Goal: Ask a question

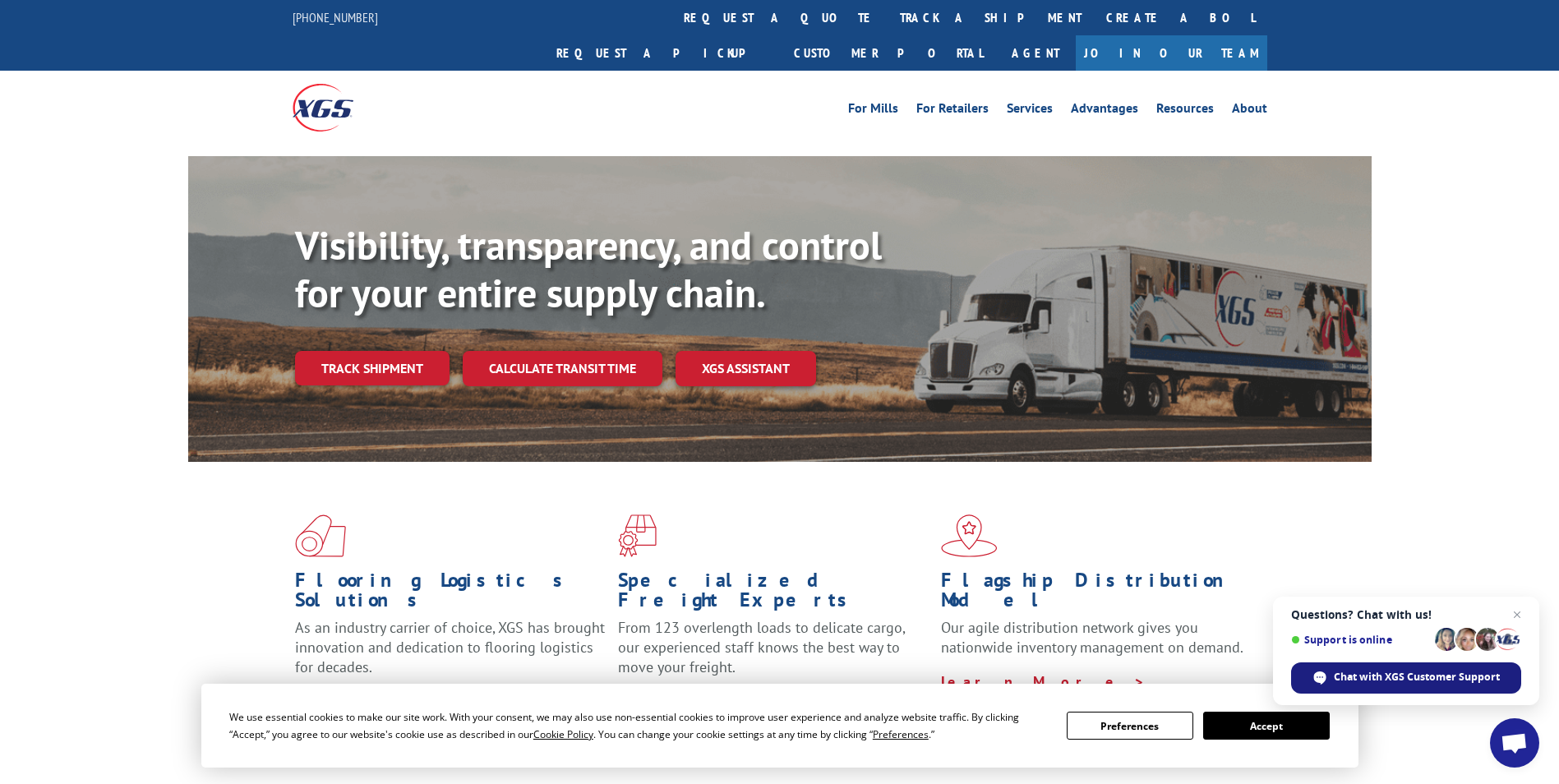
click at [1375, 668] on div "Chat with XGS Customer Support" at bounding box center [1406, 678] width 230 height 31
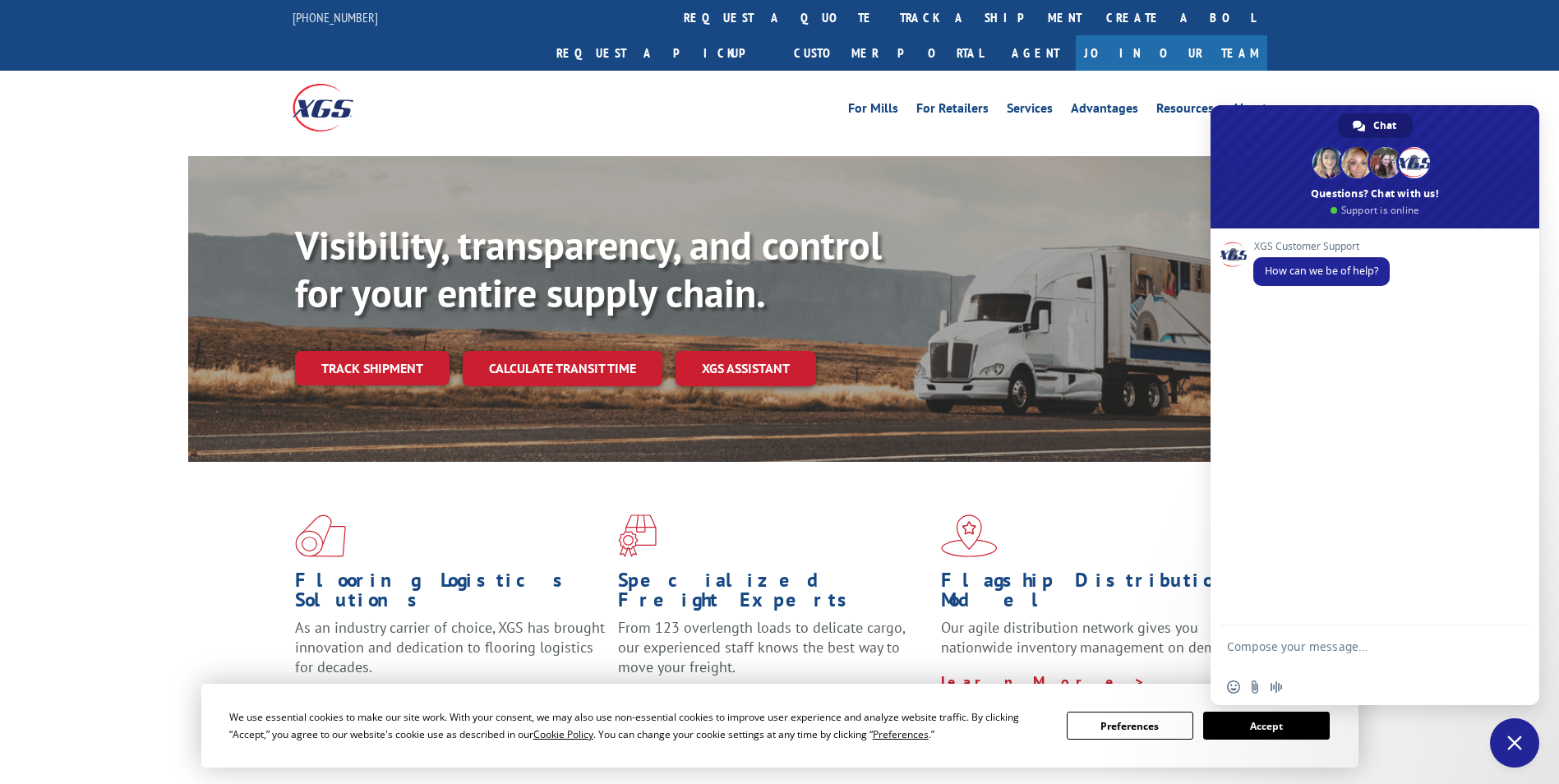
click at [1287, 644] on textarea "Compose your message..." at bounding box center [1356, 654] width 260 height 29
paste textarea "PU00065617"
type textarea "PU00065617"
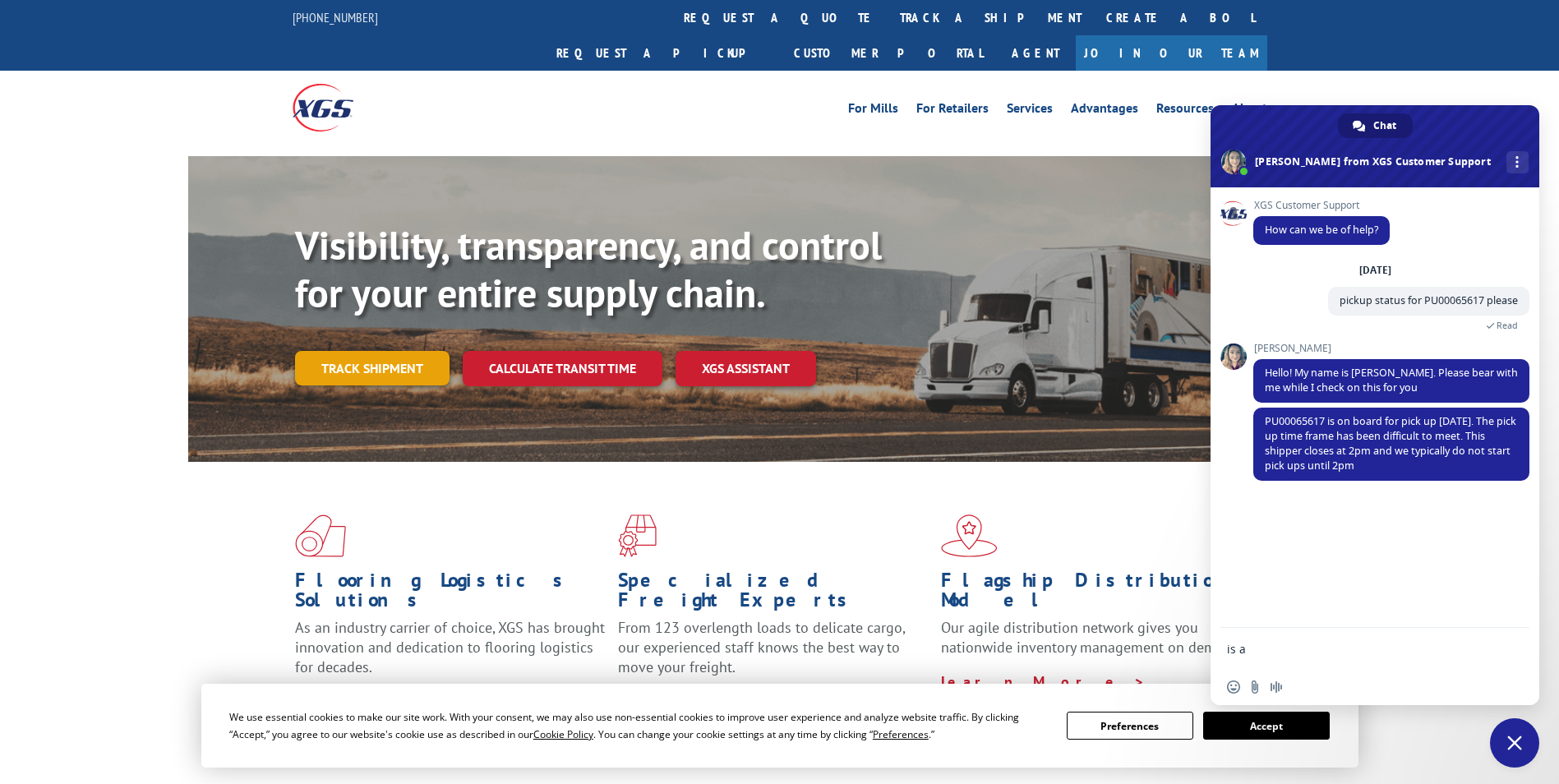
type textarea "is"
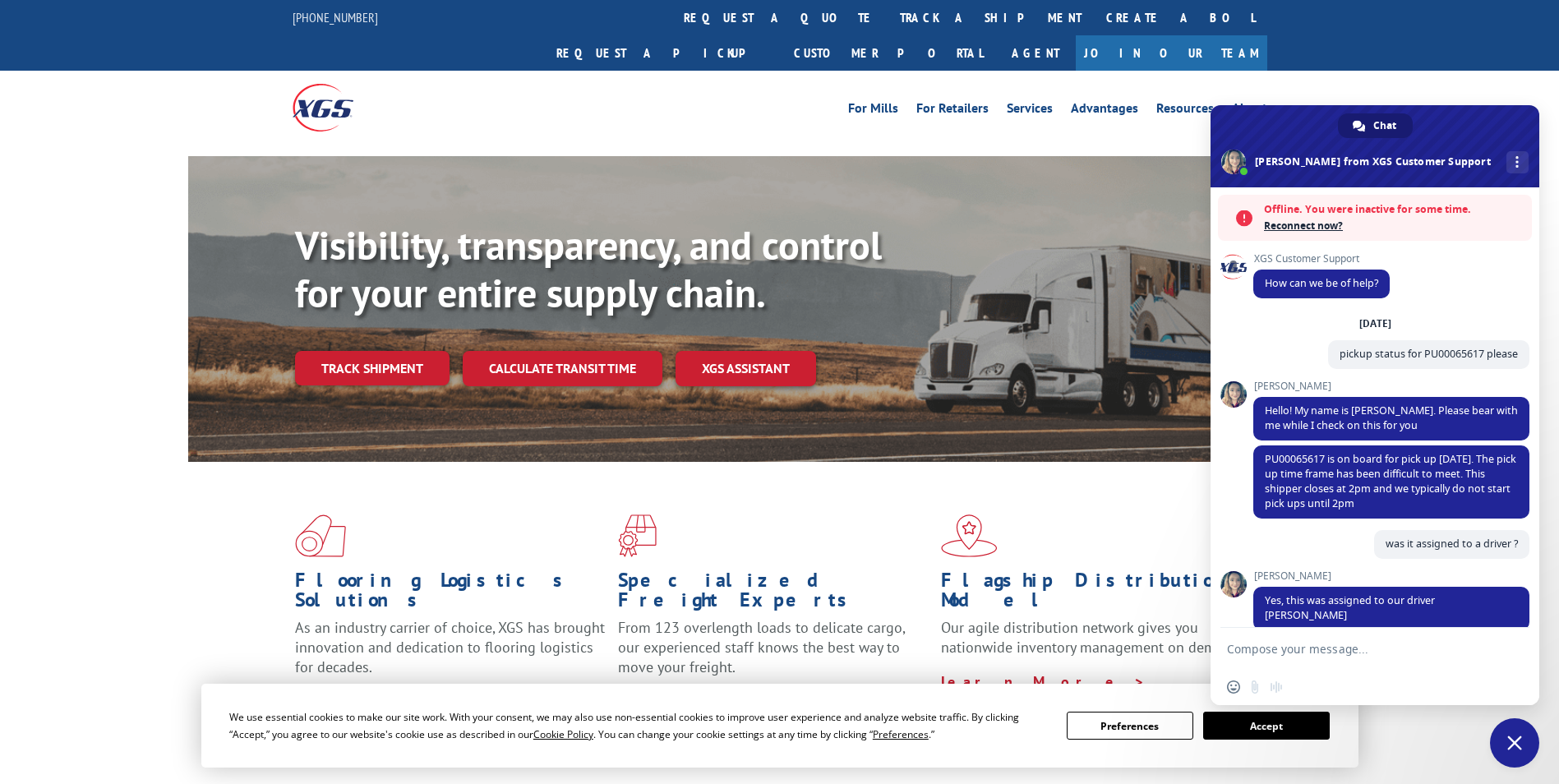
scroll to position [174, 0]
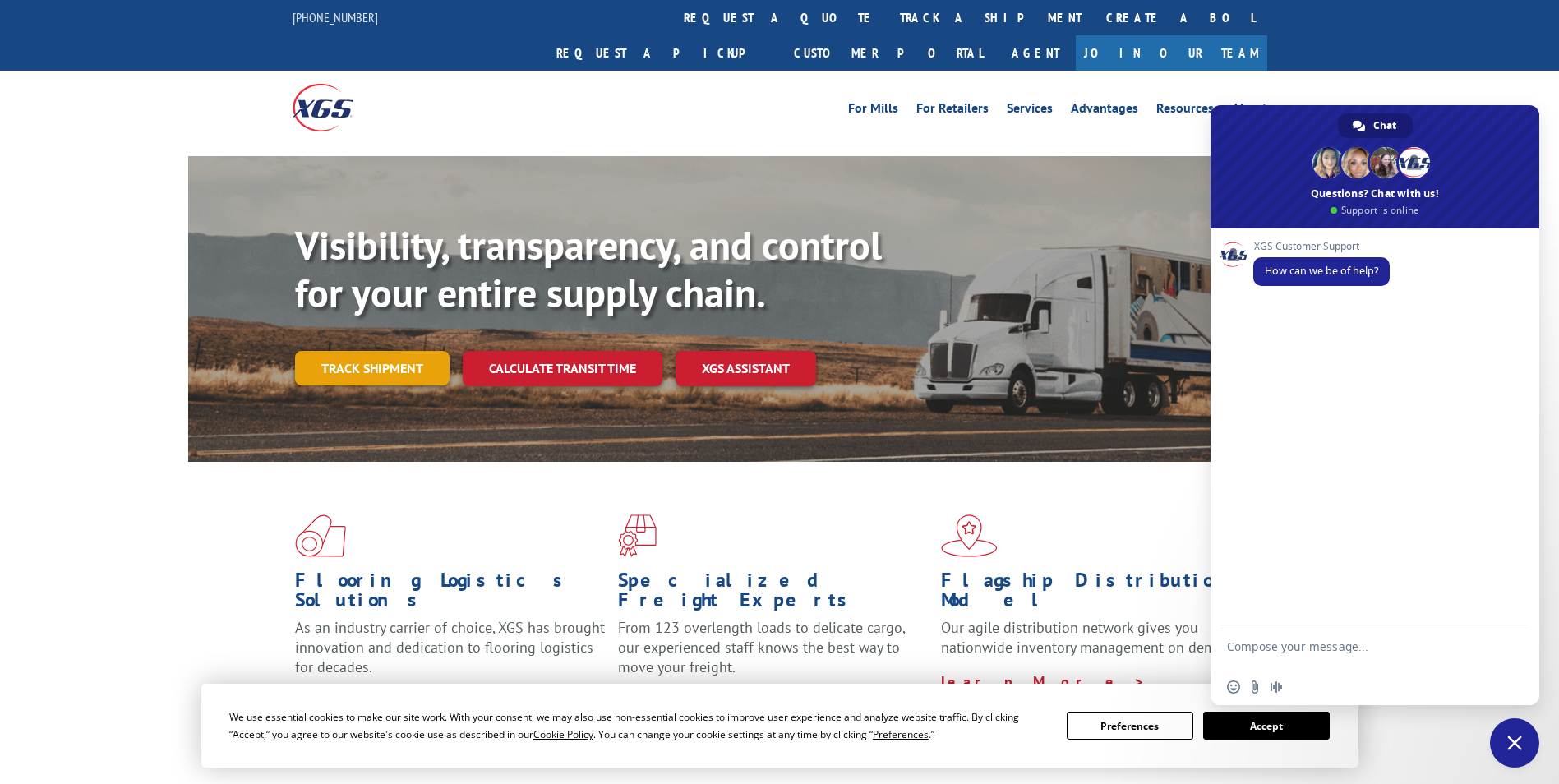
click at [374, 351] on link "Track shipment" at bounding box center [372, 368] width 154 height 35
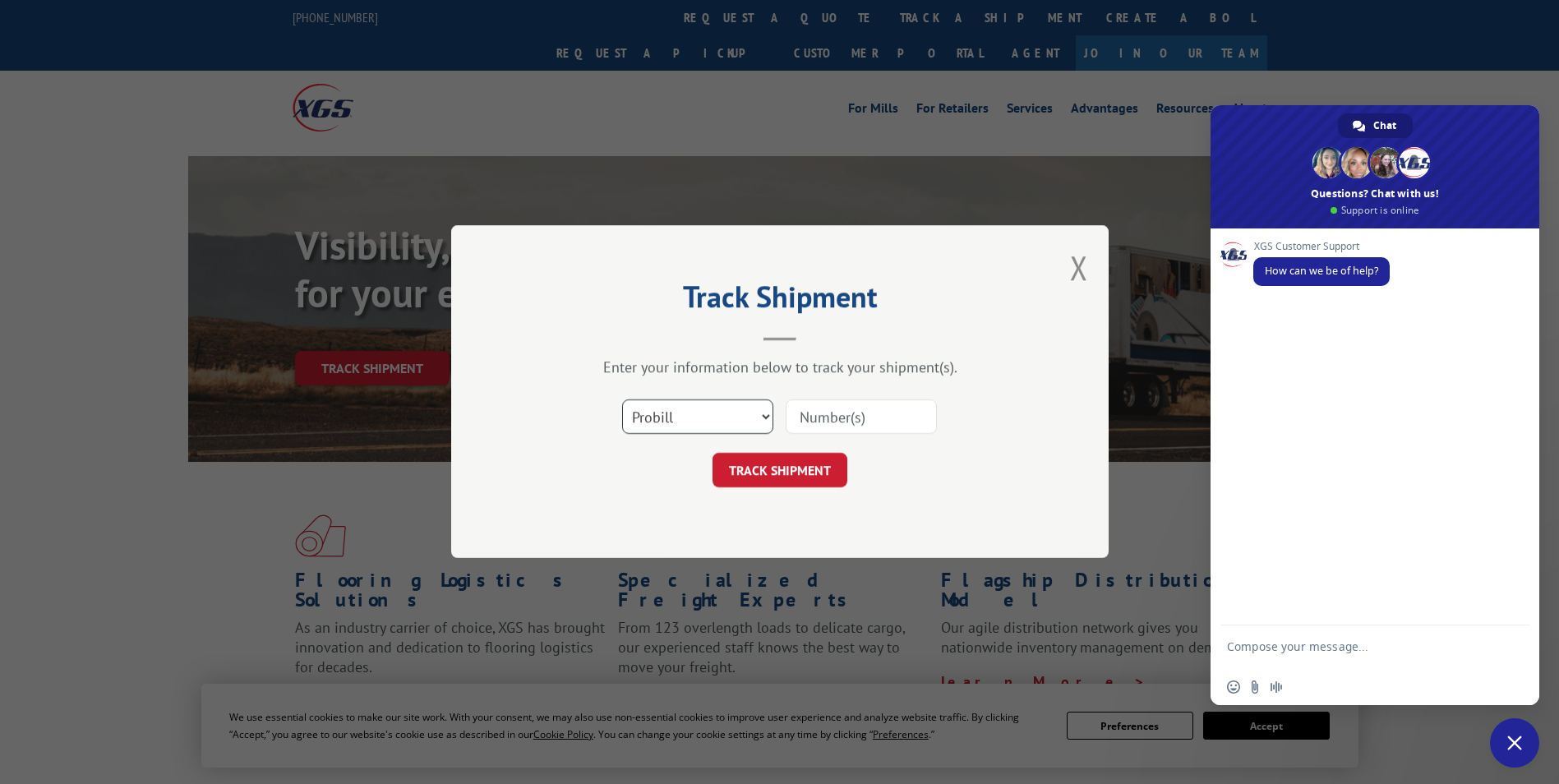
click at [701, 409] on select "Select category... Probill BOL PO" at bounding box center [697, 418] width 151 height 35
click at [622, 400] on select "Select category... Probill BOL PO" at bounding box center [697, 418] width 151 height 35
drag, startPoint x: 709, startPoint y: 418, endPoint x: 720, endPoint y: 418, distance: 11.0
click at [709, 418] on select "Select category... Probill BOL PO" at bounding box center [697, 418] width 151 height 35
select select "po"
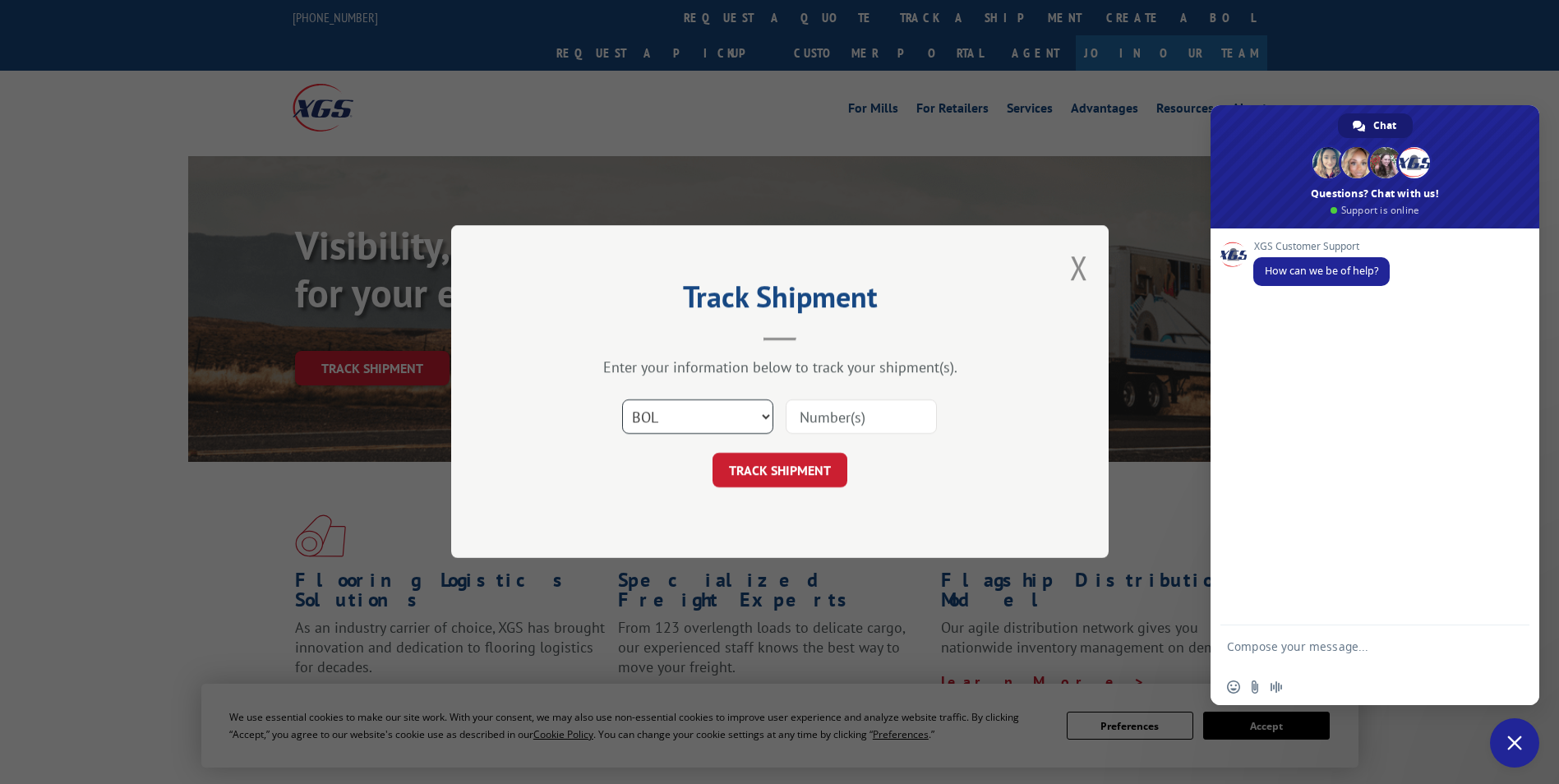
click at [622, 400] on select "Select category... Probill BOL PO" at bounding box center [697, 418] width 151 height 35
click at [815, 410] on input at bounding box center [861, 418] width 151 height 35
paste input "PU00065617"
type input "PU00065617"
click at [769, 469] on button "TRACK SHIPMENT" at bounding box center [780, 471] width 135 height 35
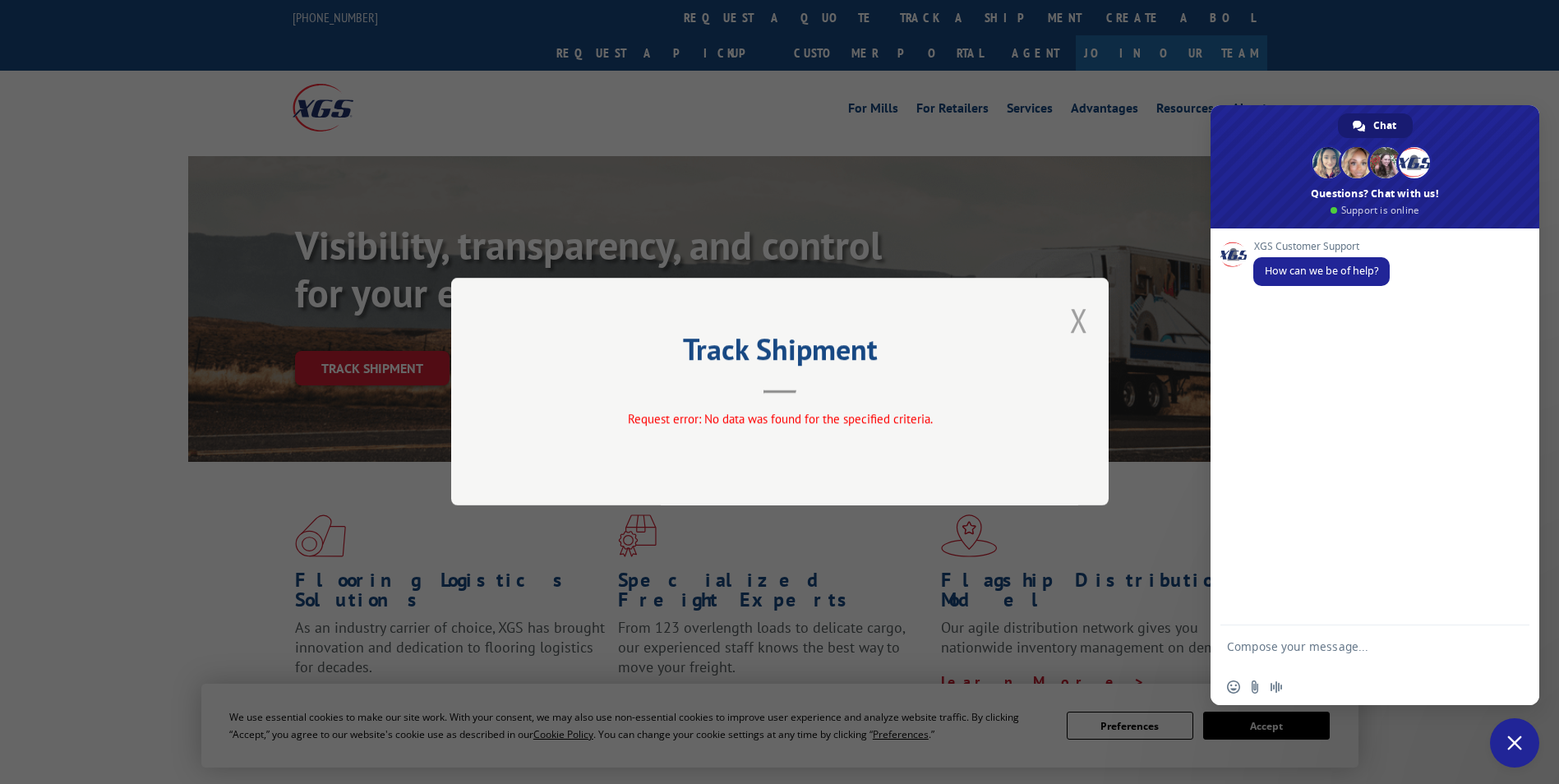
click at [1075, 327] on button "Close modal" at bounding box center [1079, 319] width 18 height 43
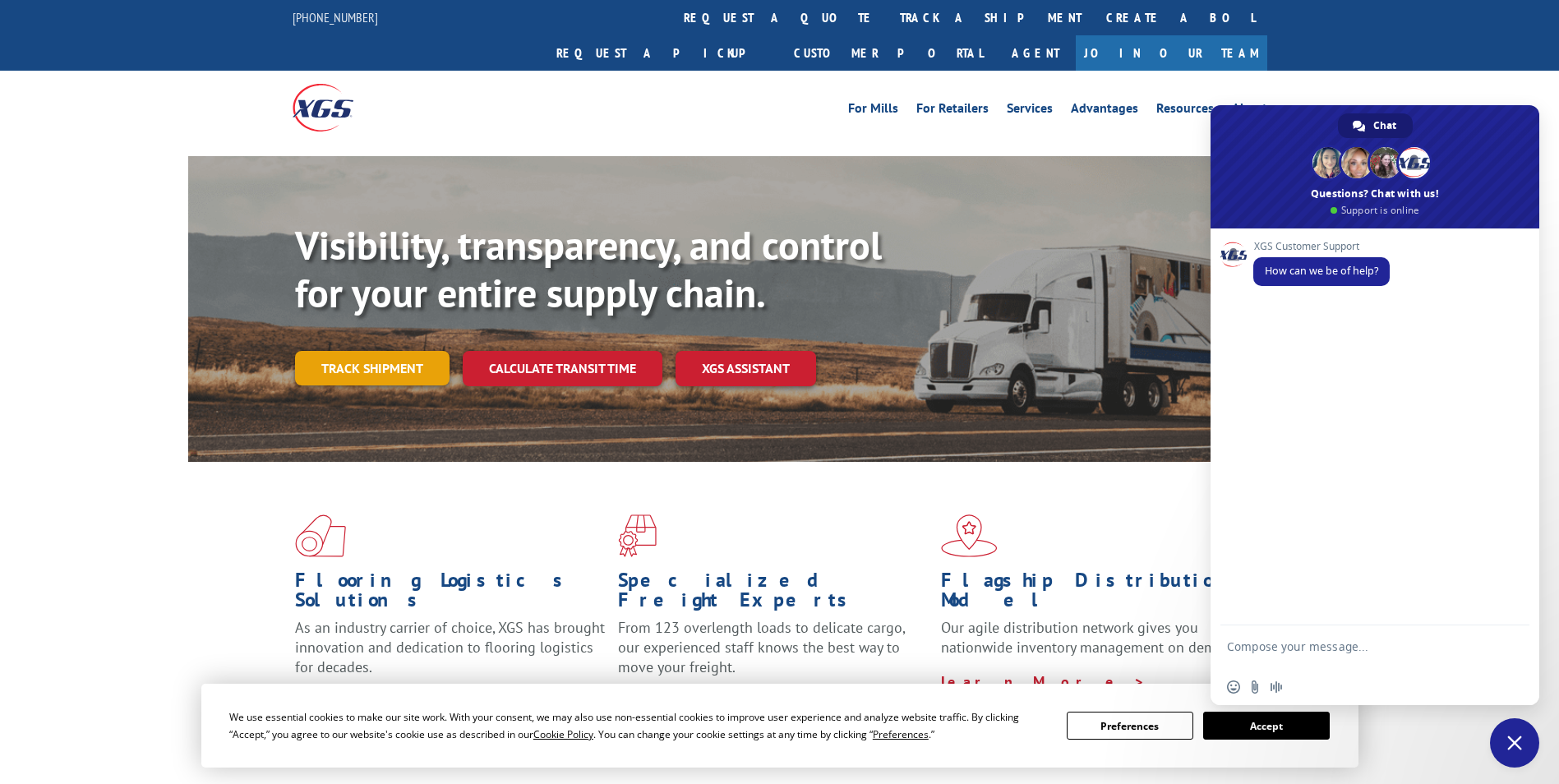
click at [370, 351] on link "Track shipment" at bounding box center [372, 368] width 154 height 35
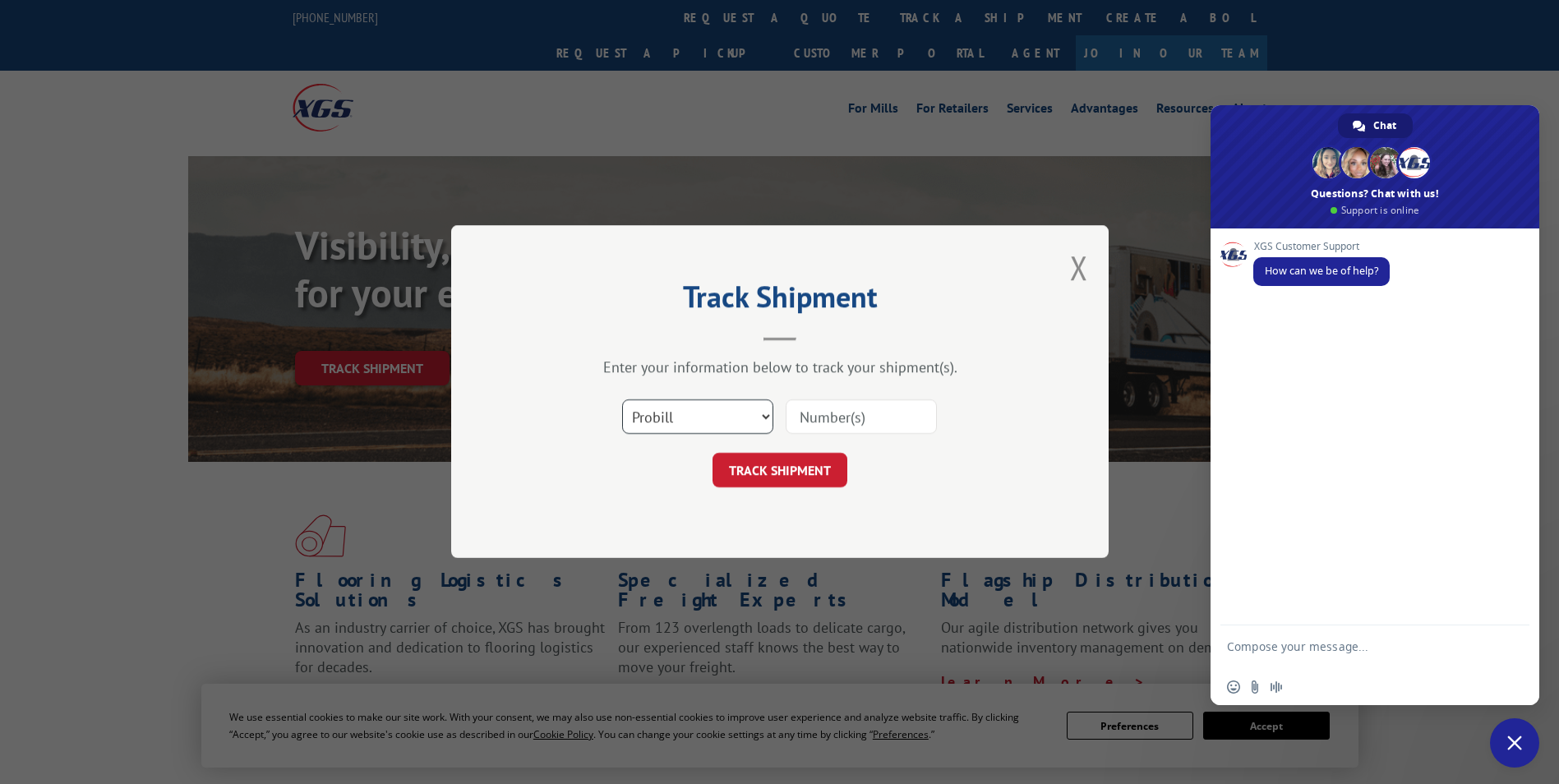
click at [684, 413] on select "Select category... Probill BOL PO" at bounding box center [697, 418] width 151 height 35
click at [622, 400] on select "Select category... Probill BOL PO" at bounding box center [697, 418] width 151 height 35
drag, startPoint x: 660, startPoint y: 409, endPoint x: 667, endPoint y: 437, distance: 28.9
click at [660, 409] on select "Select category... Probill BOL PO" at bounding box center [697, 418] width 151 height 35
select select "bol"
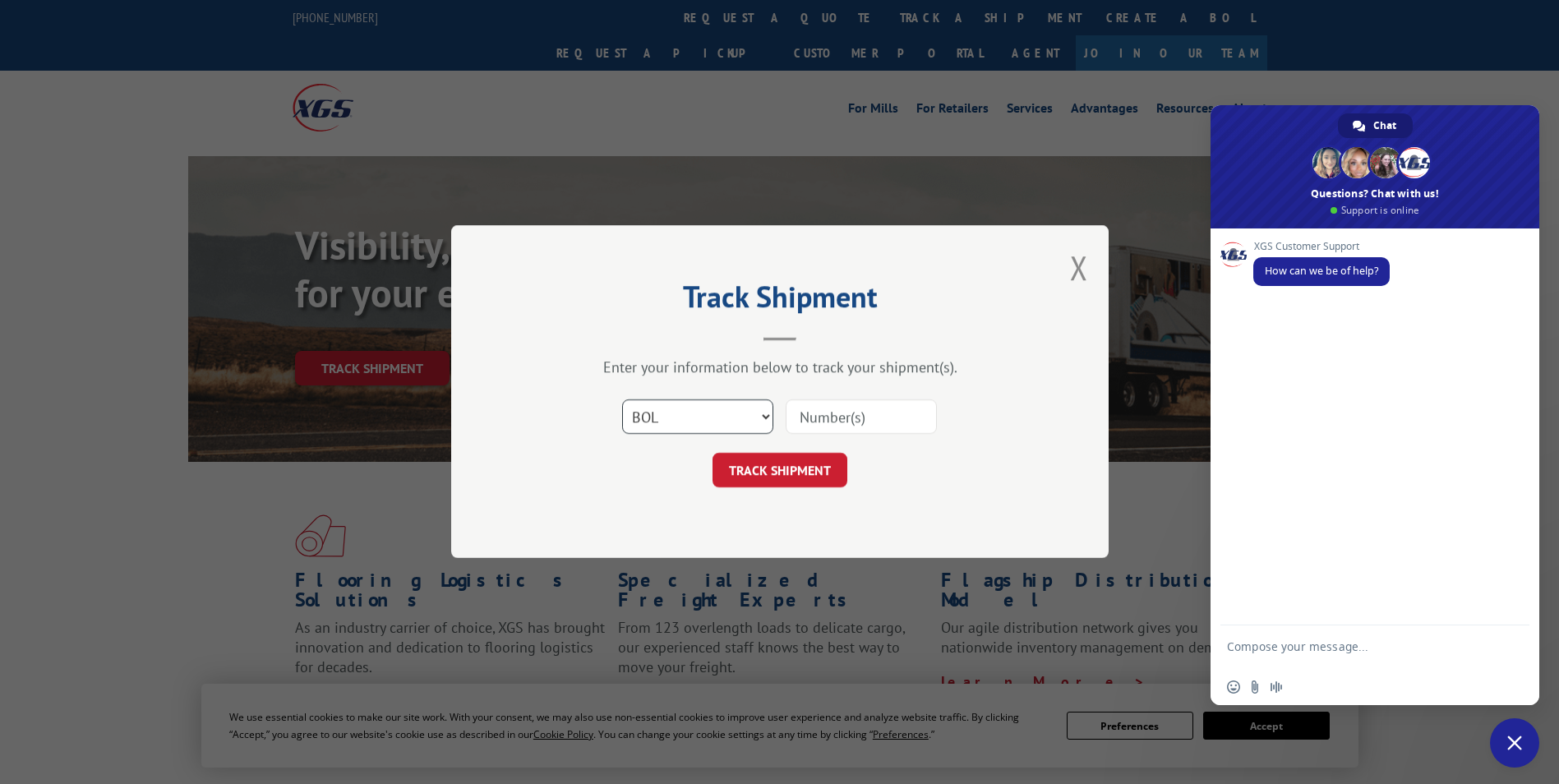
click at [622, 400] on select "Select category... Probill BOL PO" at bounding box center [697, 418] width 151 height 35
click at [810, 420] on input at bounding box center [861, 418] width 151 height 35
paste input "527928853"
type input "527928853"
click at [779, 465] on button "TRACK SHIPMENT" at bounding box center [780, 471] width 135 height 35
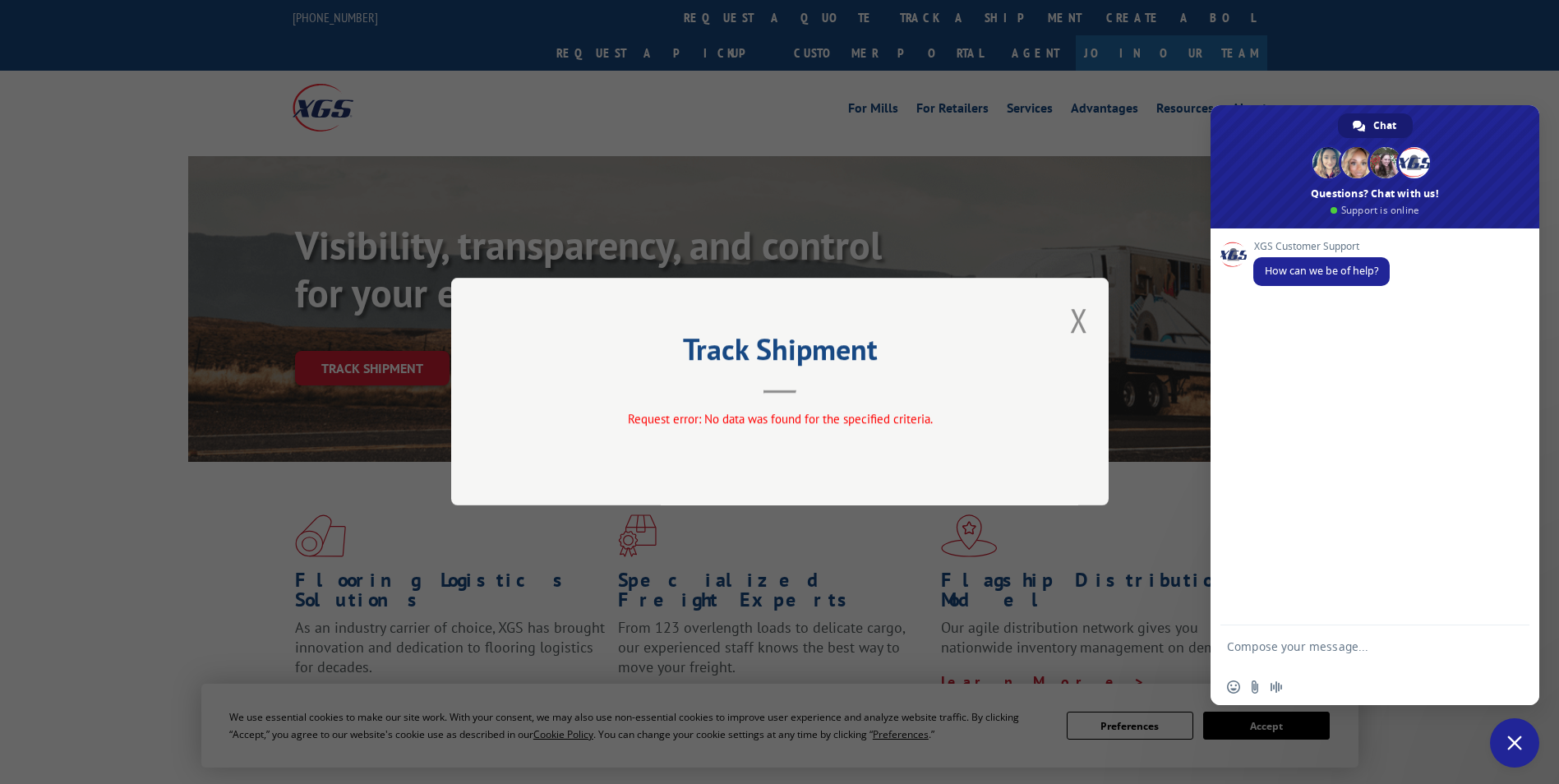
click at [1322, 648] on textarea "Compose your message..." at bounding box center [1356, 654] width 260 height 29
paste textarea "PU00065617"
type textarea "pickup status for PU00065617 please"
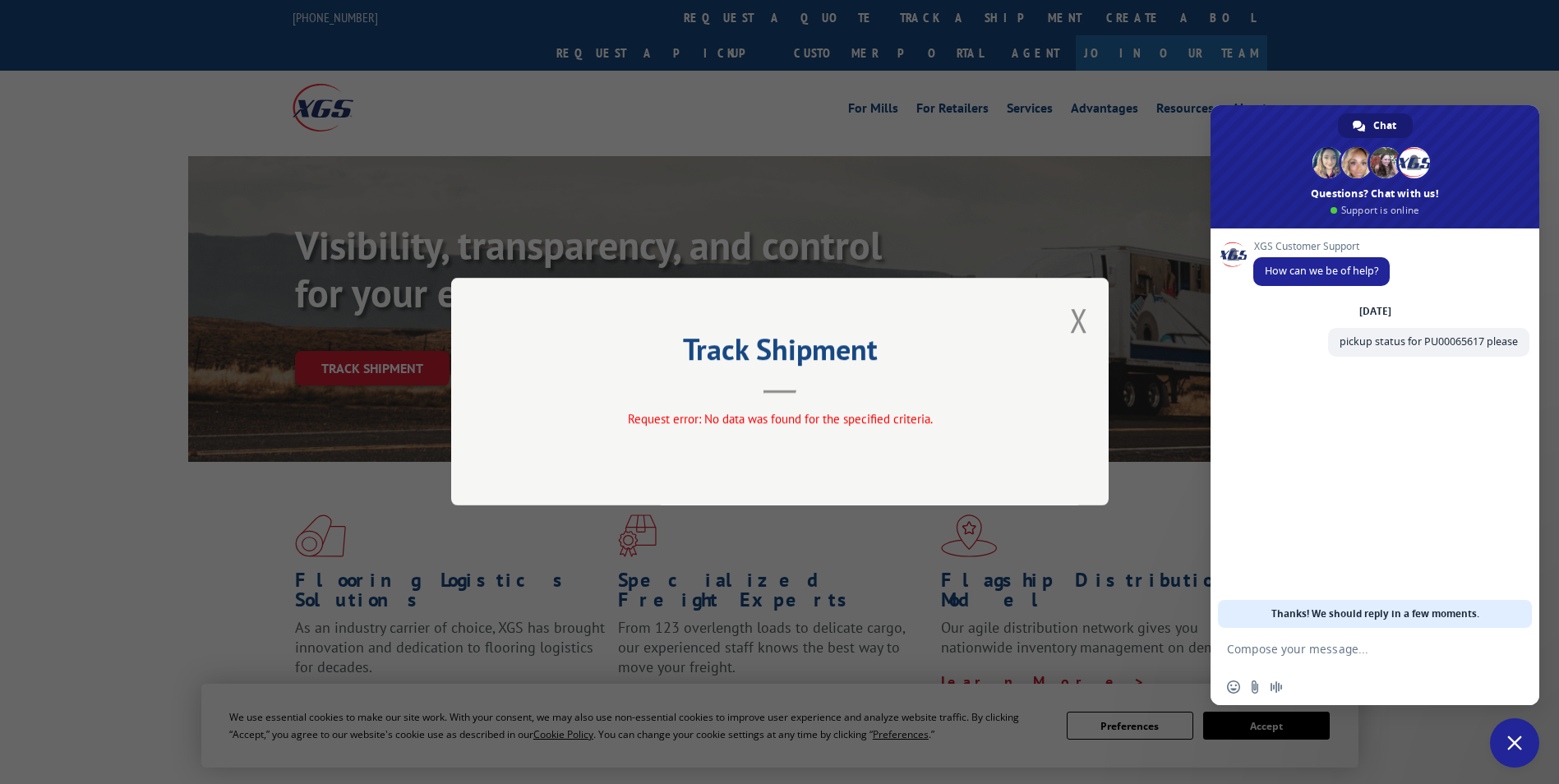
click at [1069, 323] on div "Track Shipment Request error: No data was found for the specified criteria." at bounding box center [780, 391] width 657 height 228
click at [1074, 319] on button "Close modal" at bounding box center [1079, 319] width 18 height 43
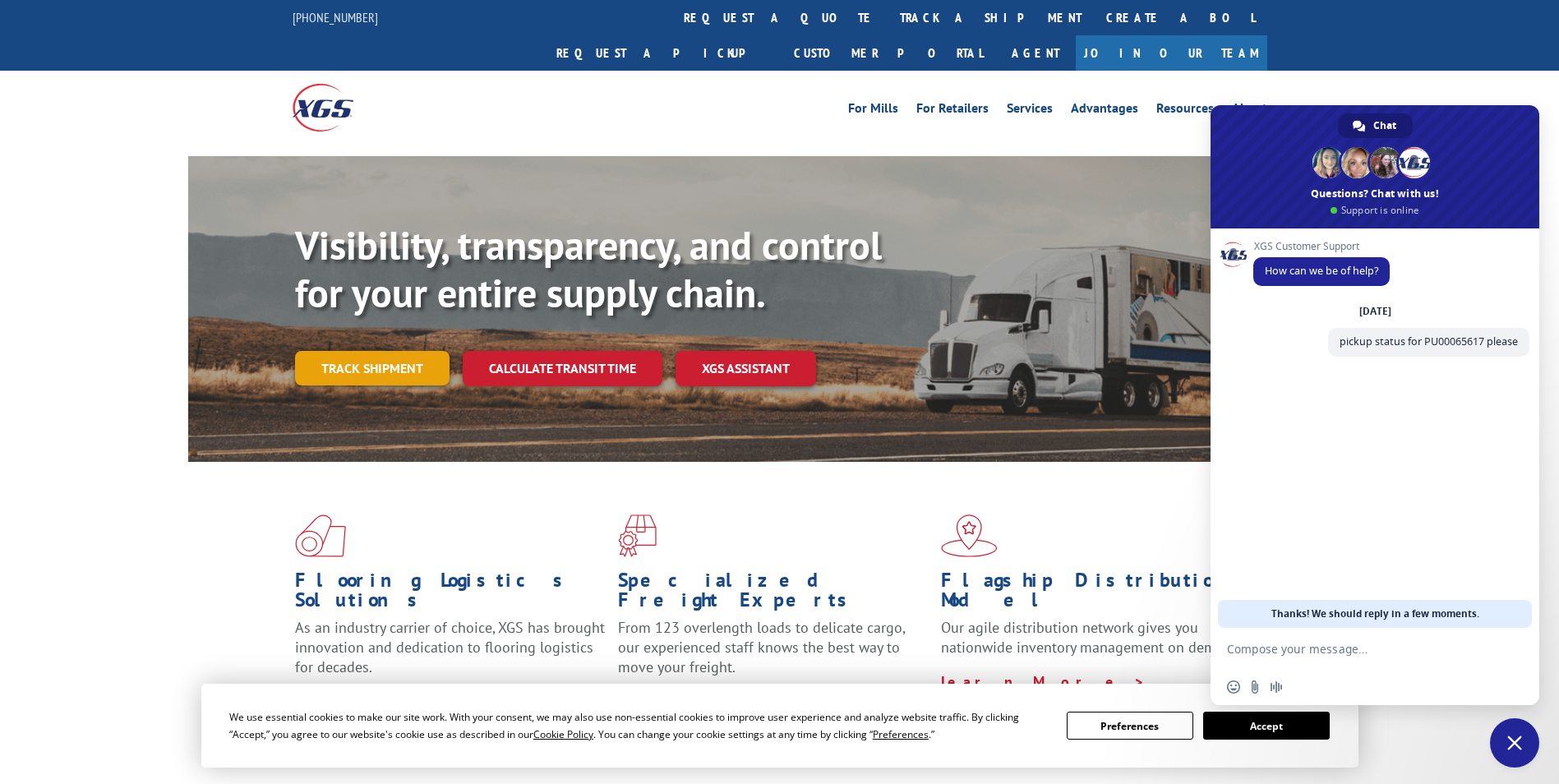
click at [393, 351] on link "Track shipment" at bounding box center [372, 368] width 154 height 35
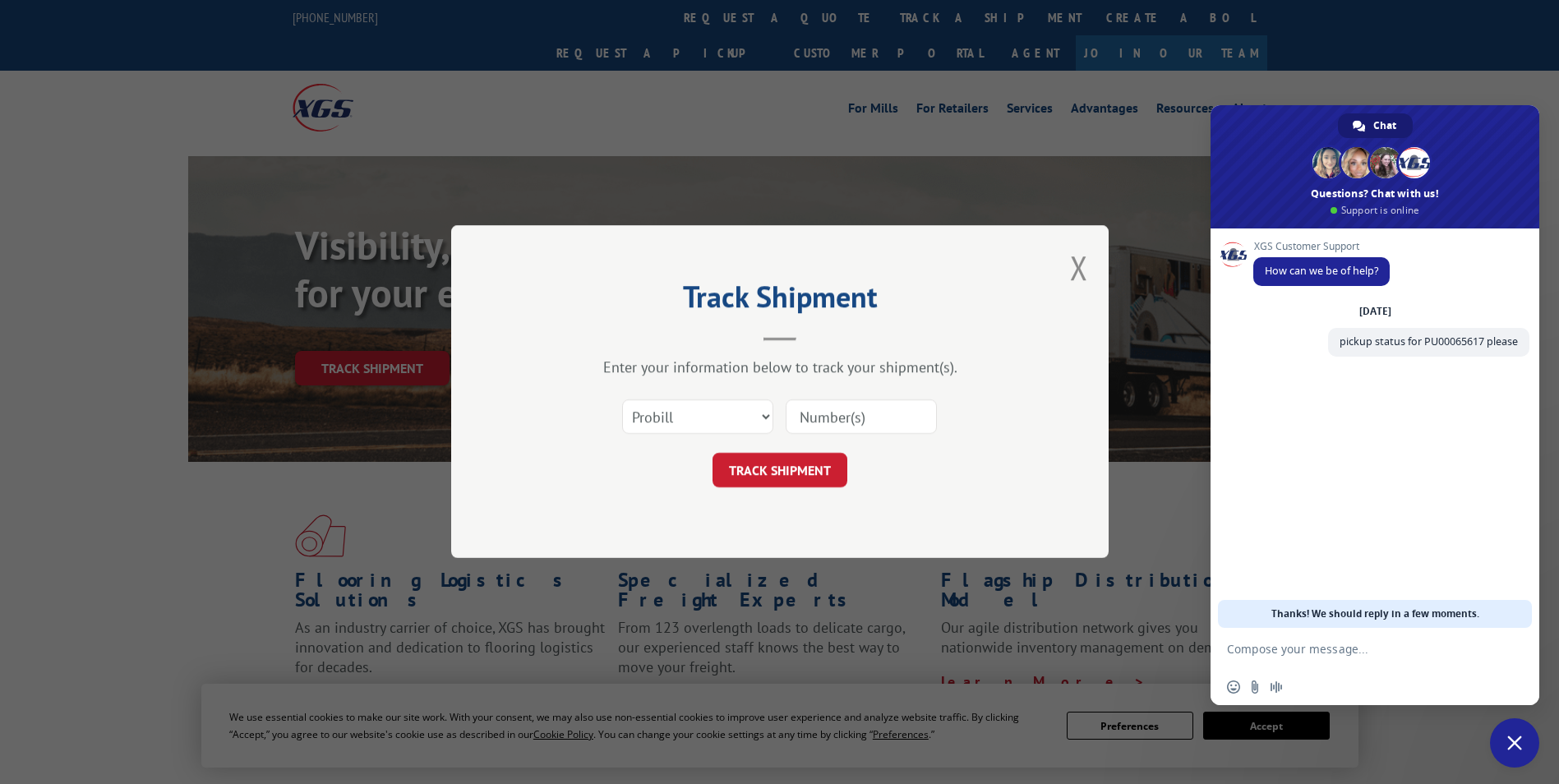
click at [1100, 246] on div "Track Shipment Enter your information below to track your shipment(s). Select c…" at bounding box center [780, 391] width 657 height 332
click at [1094, 251] on div "Track Shipment Enter your information below to track your shipment(s). Select c…" at bounding box center [780, 391] width 657 height 332
click at [1091, 270] on div "Track Shipment Enter your information below to track your shipment(s). Select c…" at bounding box center [780, 391] width 657 height 332
click at [1090, 270] on div "Track Shipment Enter your information below to track your shipment(s). Select c…" at bounding box center [780, 391] width 657 height 332
click at [1059, 276] on div "Track Shipment Enter your information below to track your shipment(s). Select c…" at bounding box center [780, 391] width 657 height 332
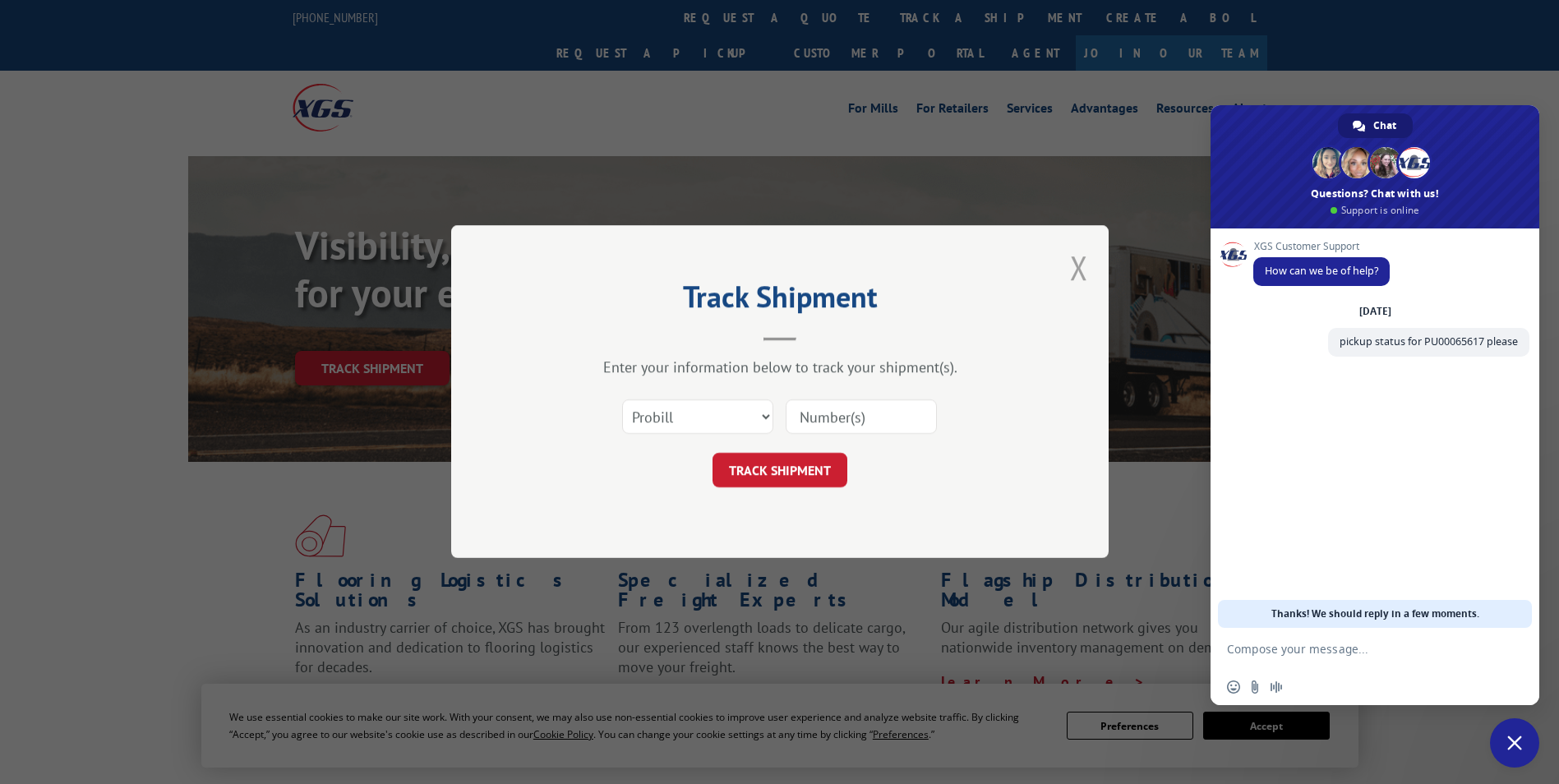
click at [1075, 264] on button "Close modal" at bounding box center [1079, 267] width 18 height 43
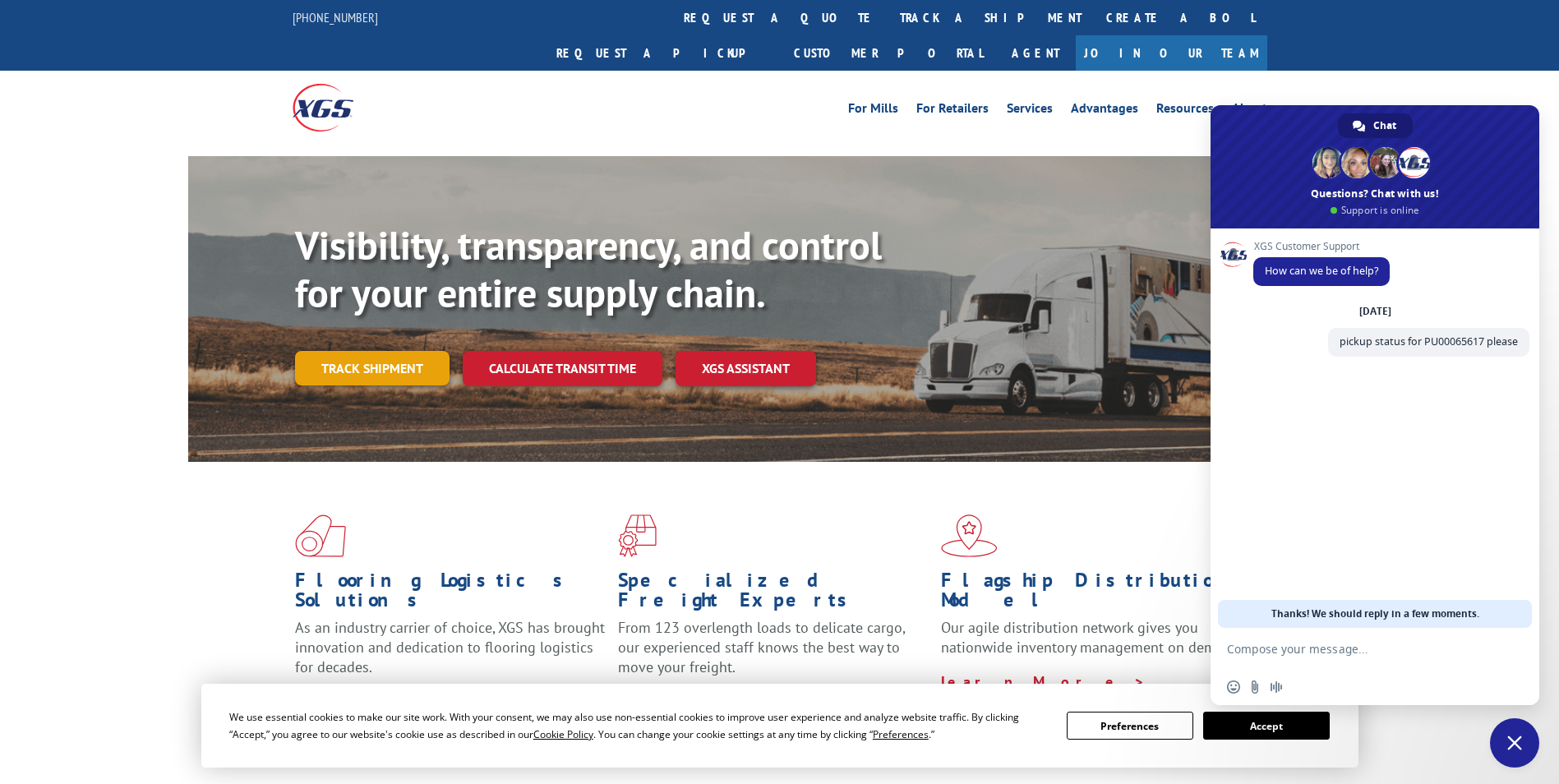
click at [352, 351] on link "Track shipment" at bounding box center [372, 368] width 154 height 35
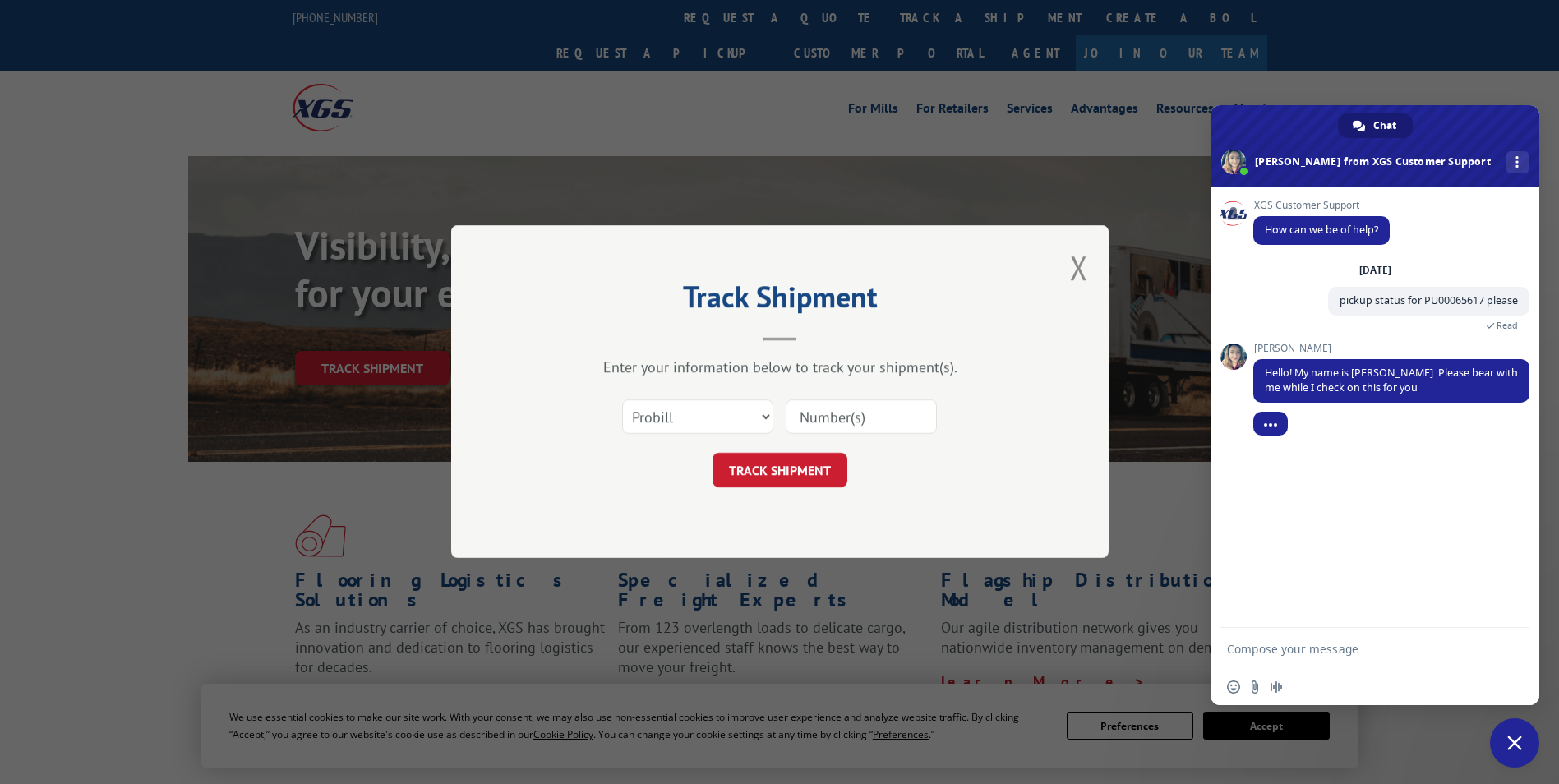
click at [1241, 649] on textarea "Compose your message..." at bounding box center [1356, 649] width 260 height 15
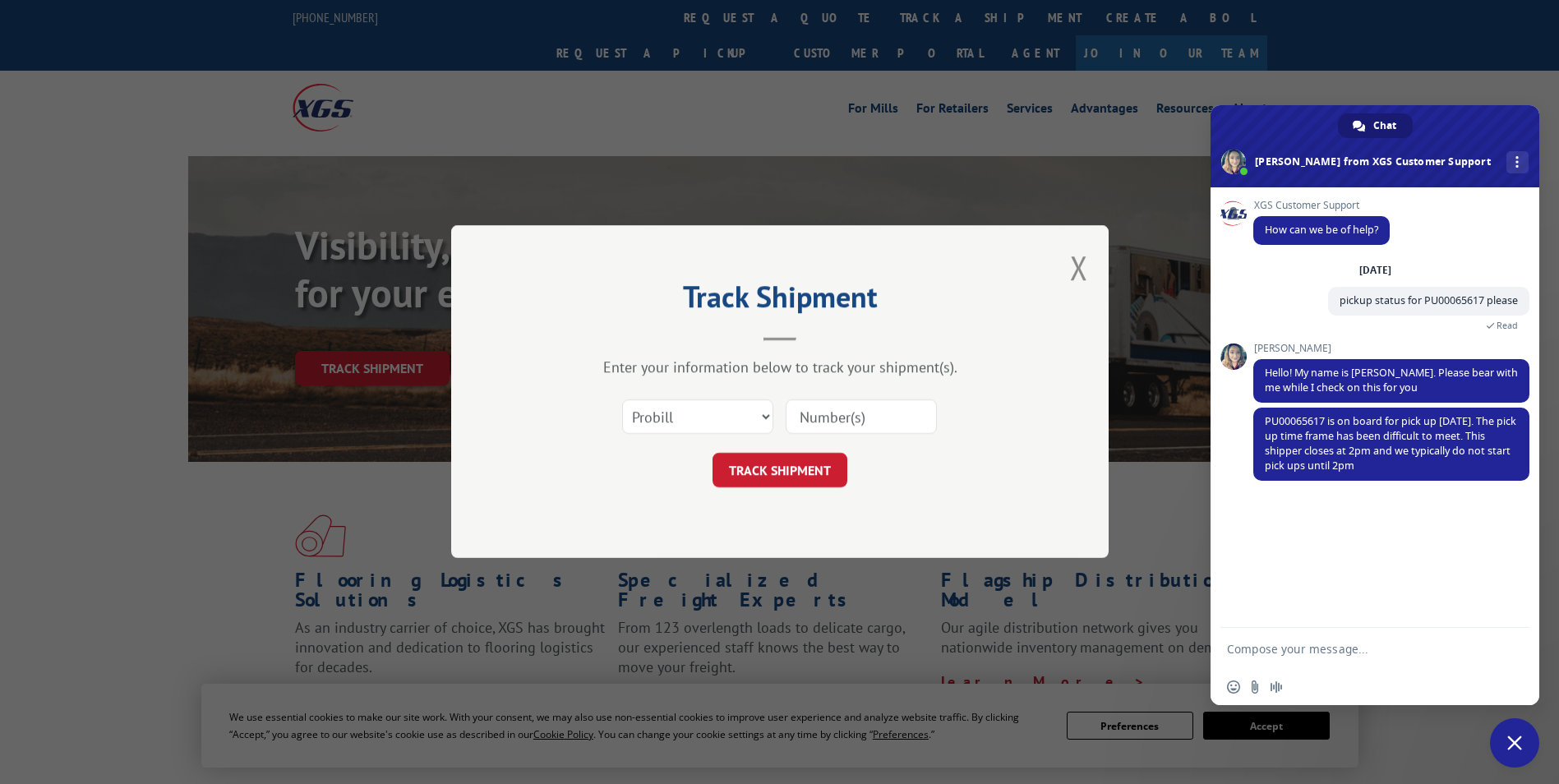
click at [1350, 637] on form at bounding box center [1356, 650] width 260 height 44
click at [1340, 645] on textarea "Compose your message..." at bounding box center [1356, 649] width 260 height 15
type textarea "w"
type textarea "i"
click at [1243, 647] on textarea "is" at bounding box center [1356, 649] width 260 height 15
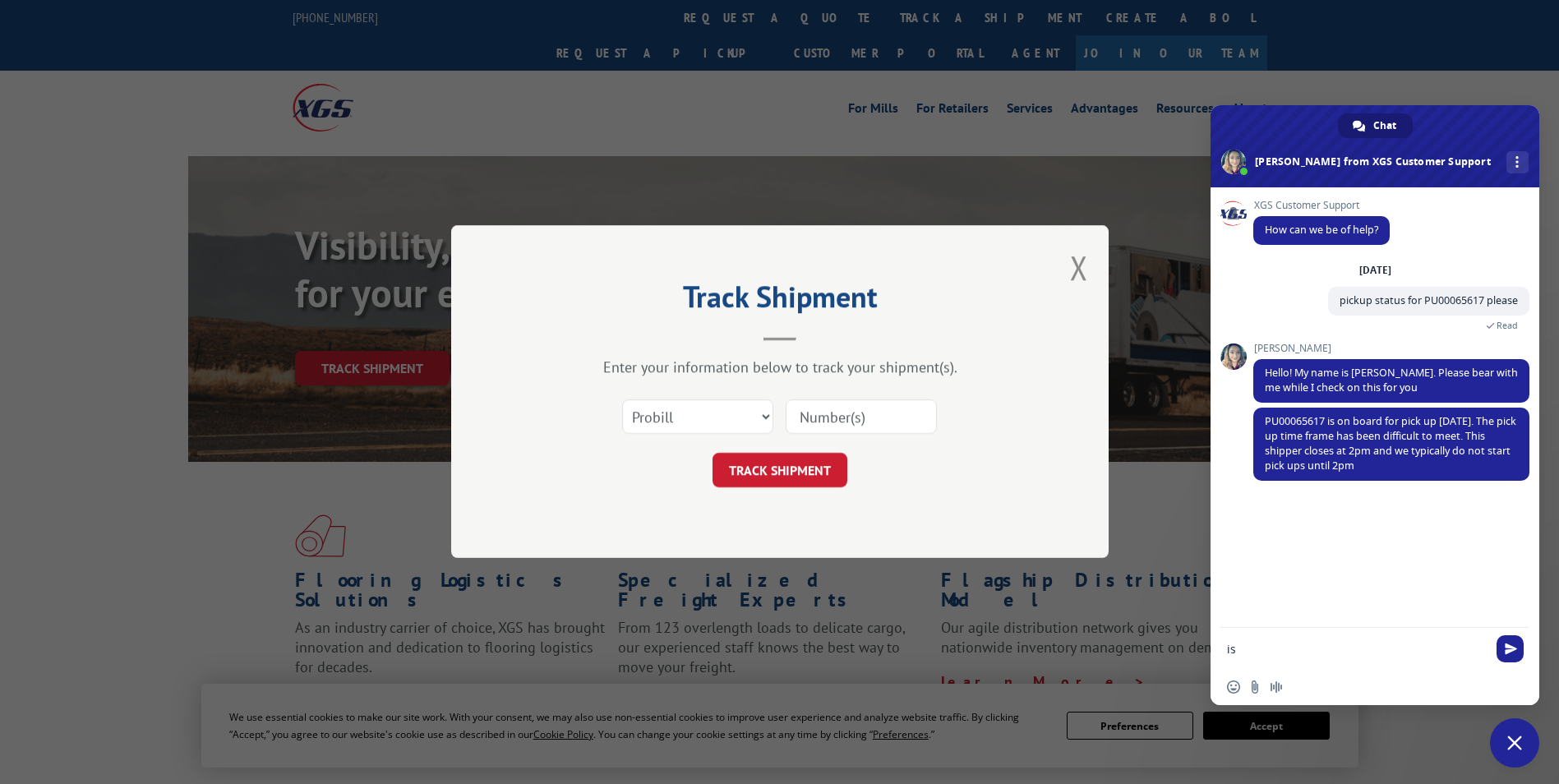
type textarea "i"
type textarea "was it assigned to a driver ?"
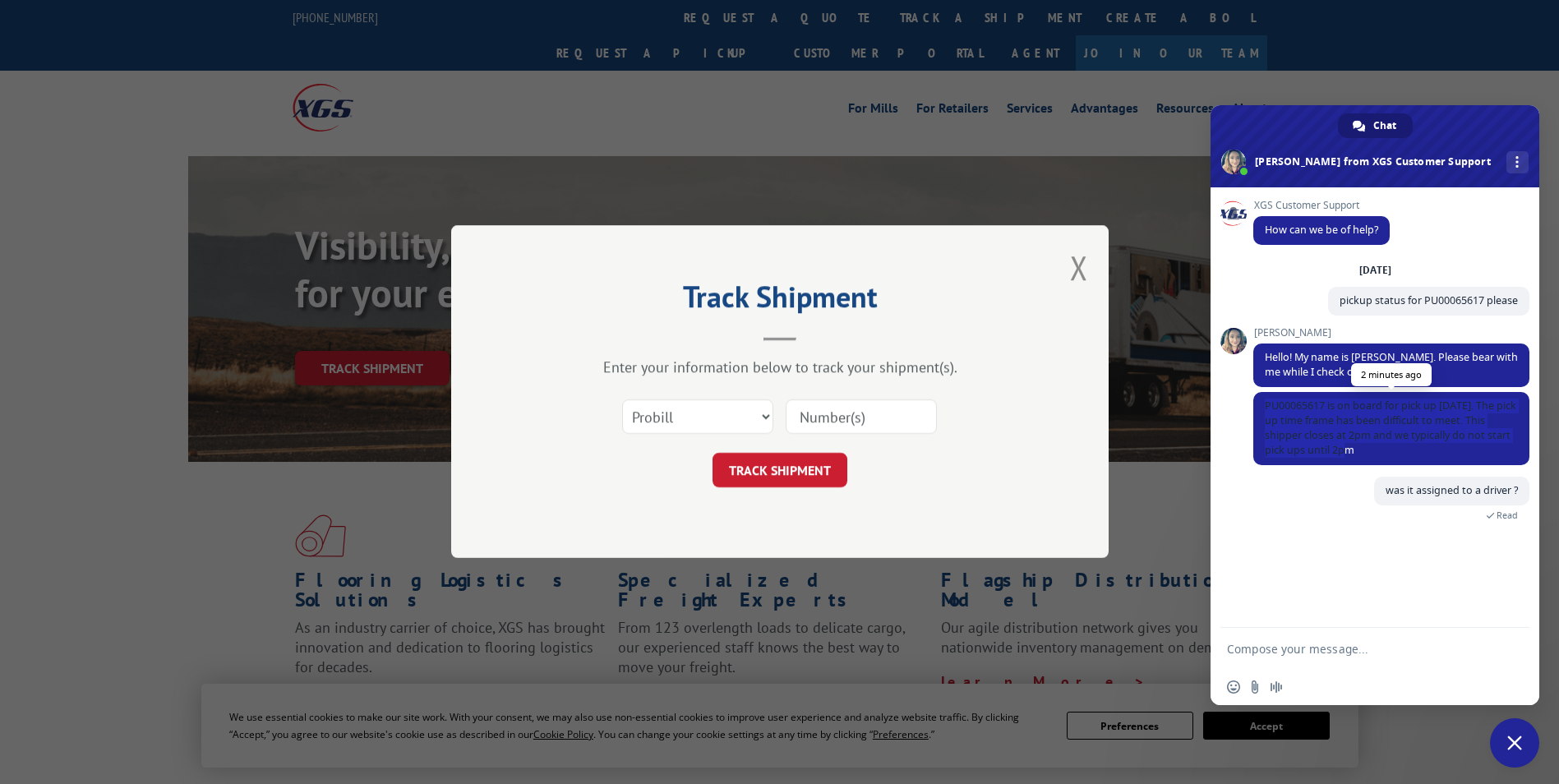
drag, startPoint x: 1262, startPoint y: 407, endPoint x: 1349, endPoint y: 449, distance: 96.6
click at [1349, 449] on span "PU00065617 is on board for pick up [DATE]. The pick up time frame has been diff…" at bounding box center [1391, 429] width 276 height 73
copy span "PU00065617 is on board for pick up [DATE]. The pick up time frame has been diff…"
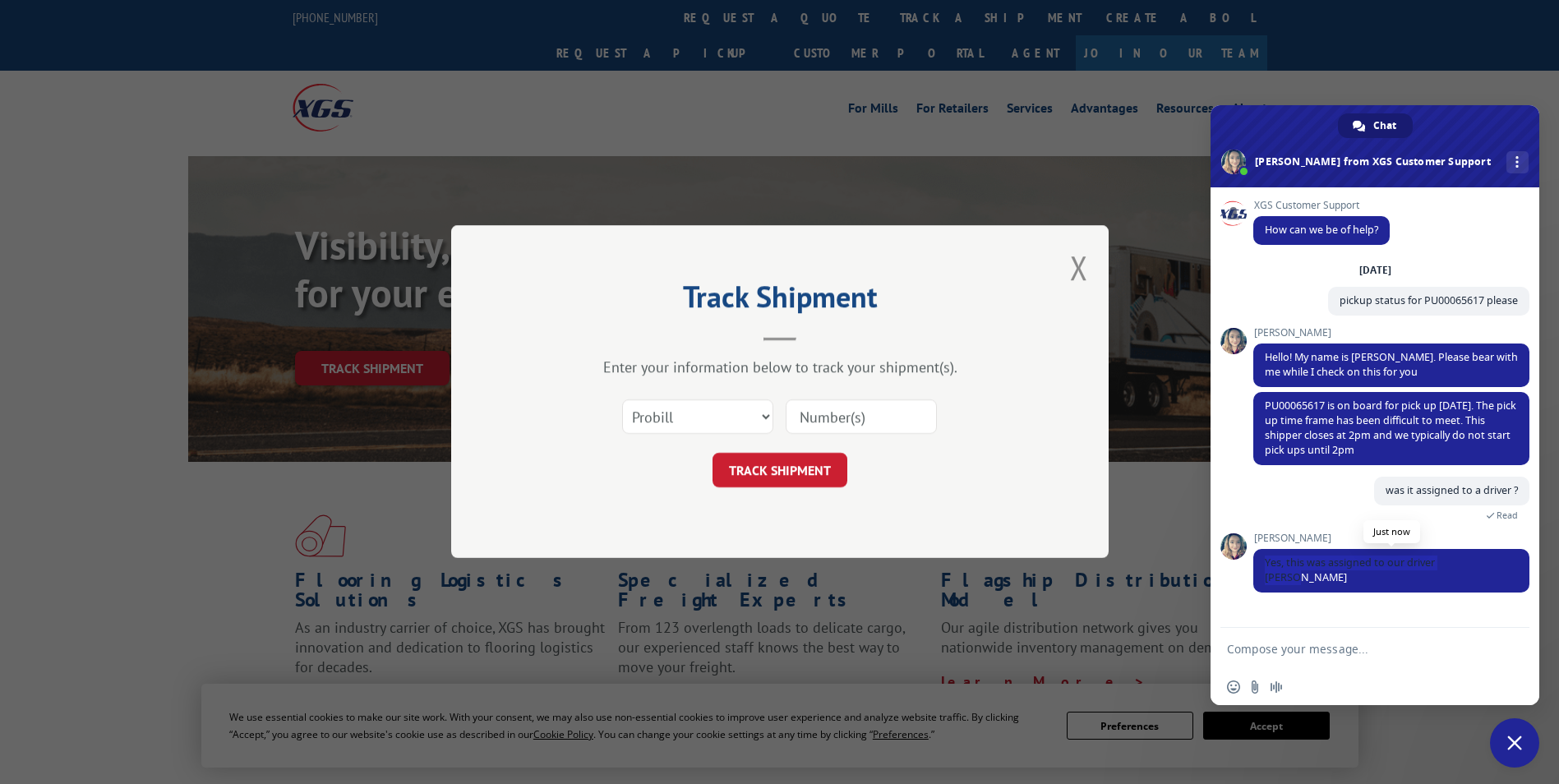
drag, startPoint x: 1477, startPoint y: 566, endPoint x: 1266, endPoint y: 573, distance: 211.1
click at [1266, 573] on span "Yes, this was assigned to our driver [PERSON_NAME]" at bounding box center [1391, 570] width 276 height 43
copy span "Yes, this was assigned to our driver [PERSON_NAME]"
click at [1290, 639] on form at bounding box center [1356, 650] width 260 height 44
click at [1300, 644] on textarea "Compose your message..." at bounding box center [1356, 649] width 260 height 15
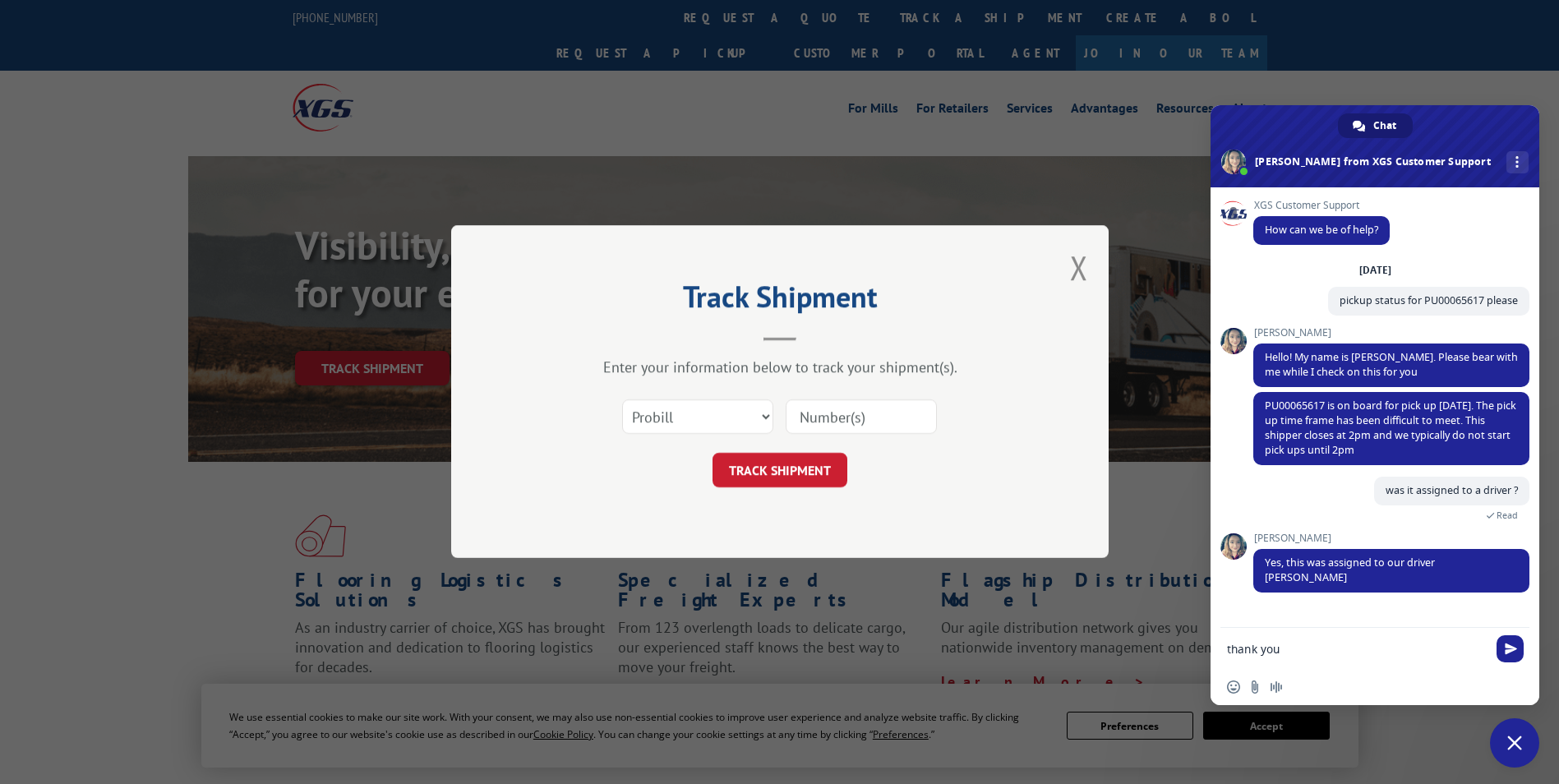
type textarea "thank you !"
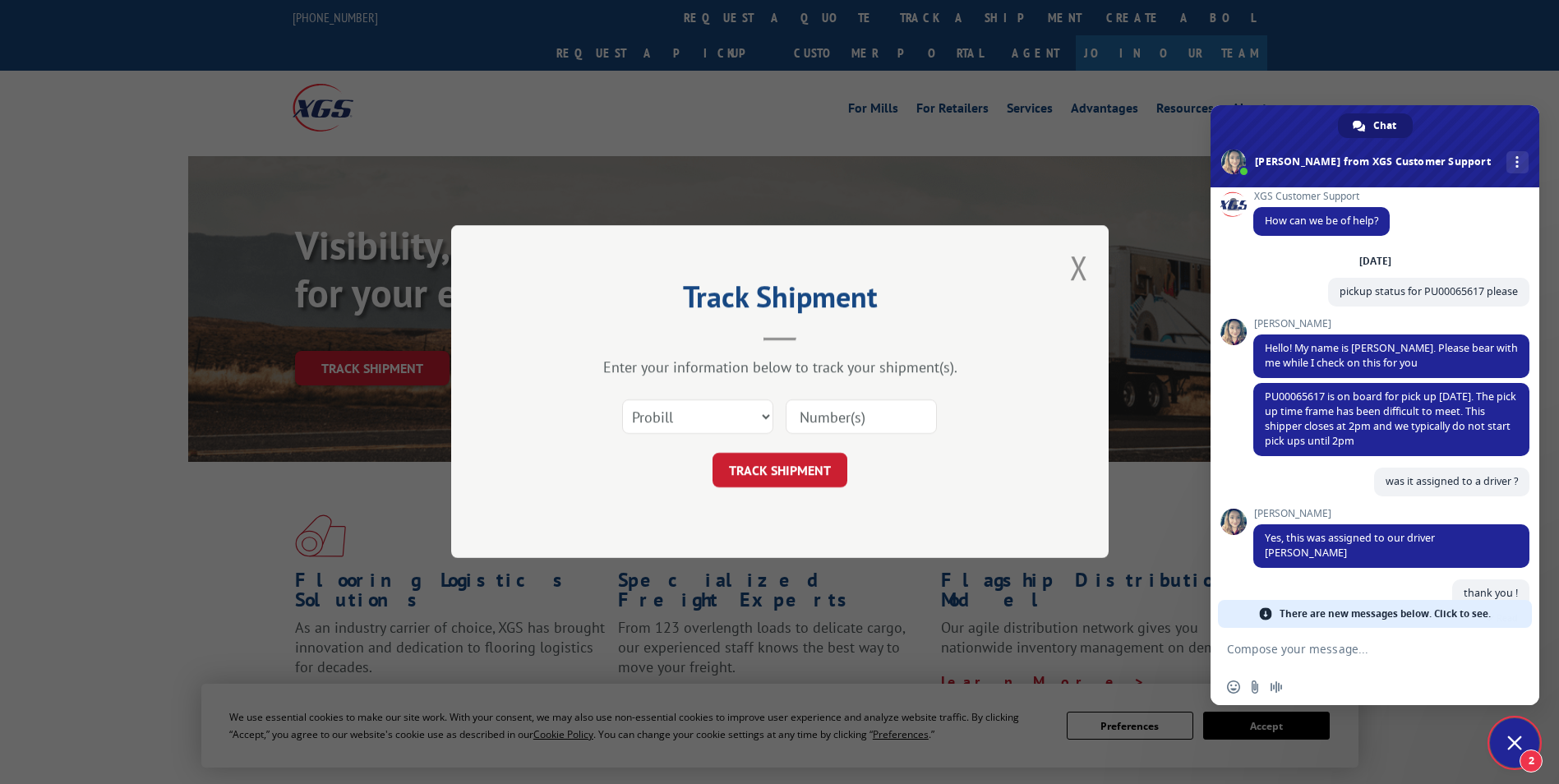
scroll to position [174, 0]
